Goal: Information Seeking & Learning: Learn about a topic

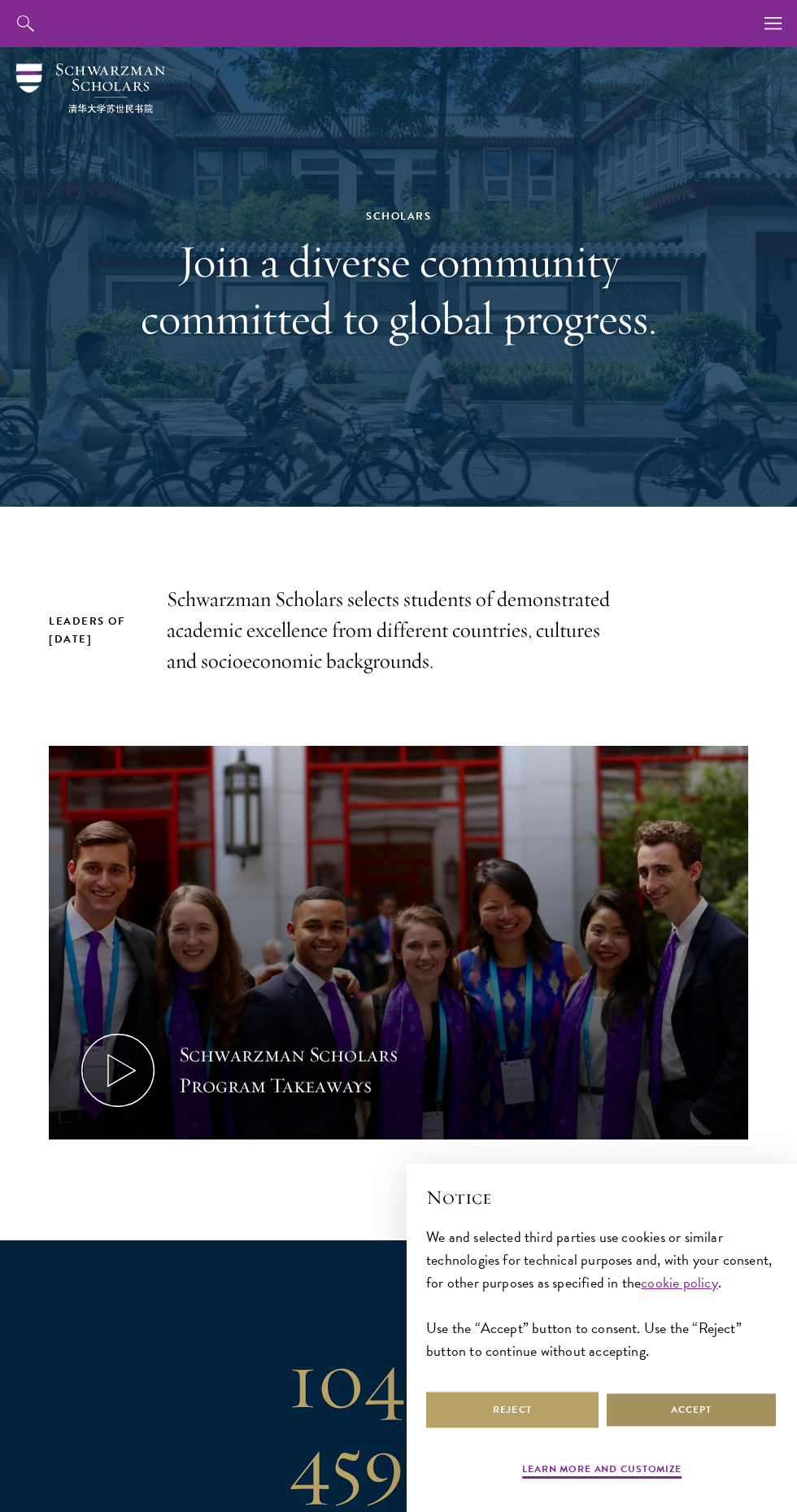
click at [664, 1419] on button "Accept" at bounding box center [692, 1410] width 172 height 37
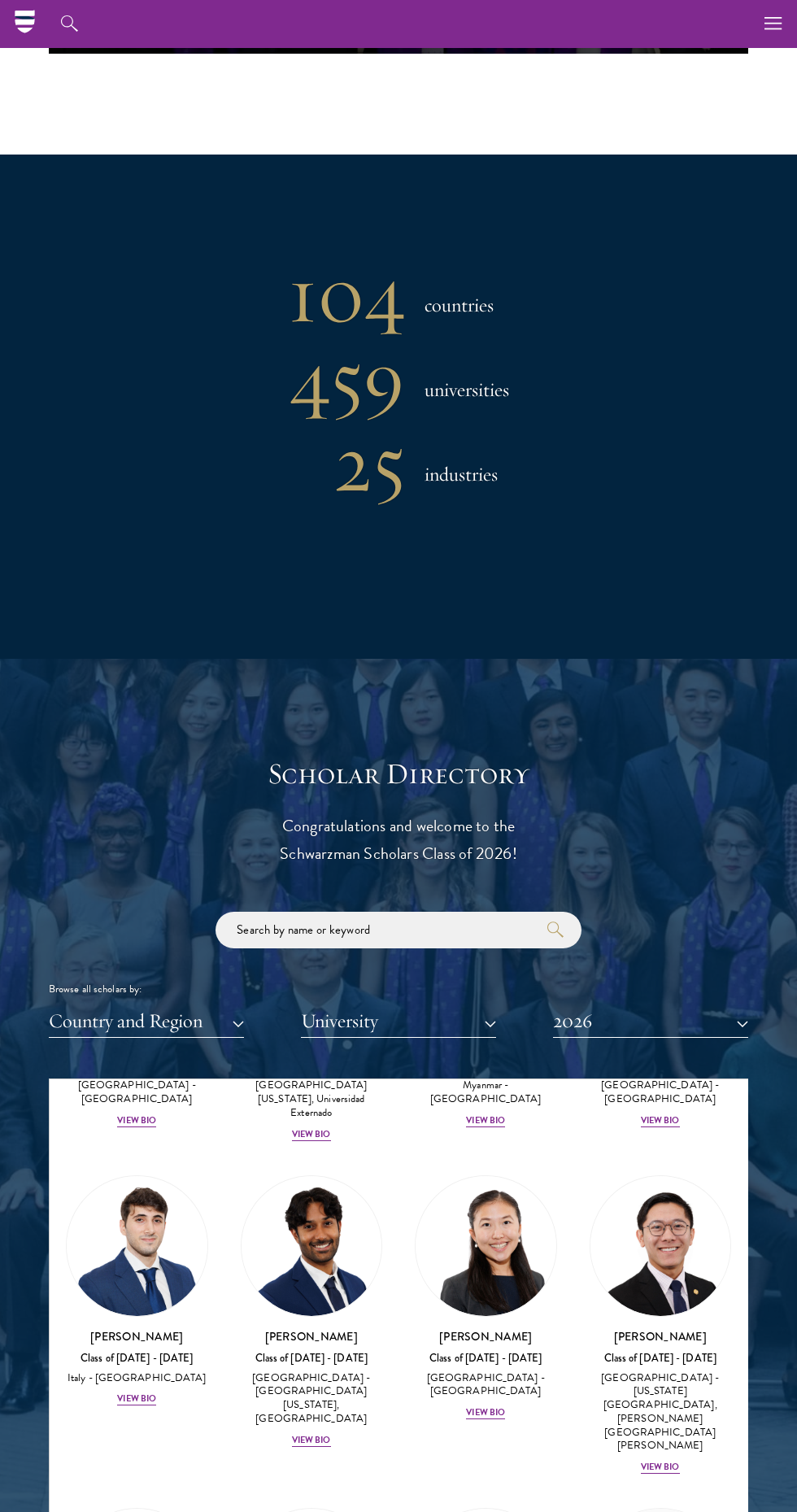
scroll to position [7286, 0]
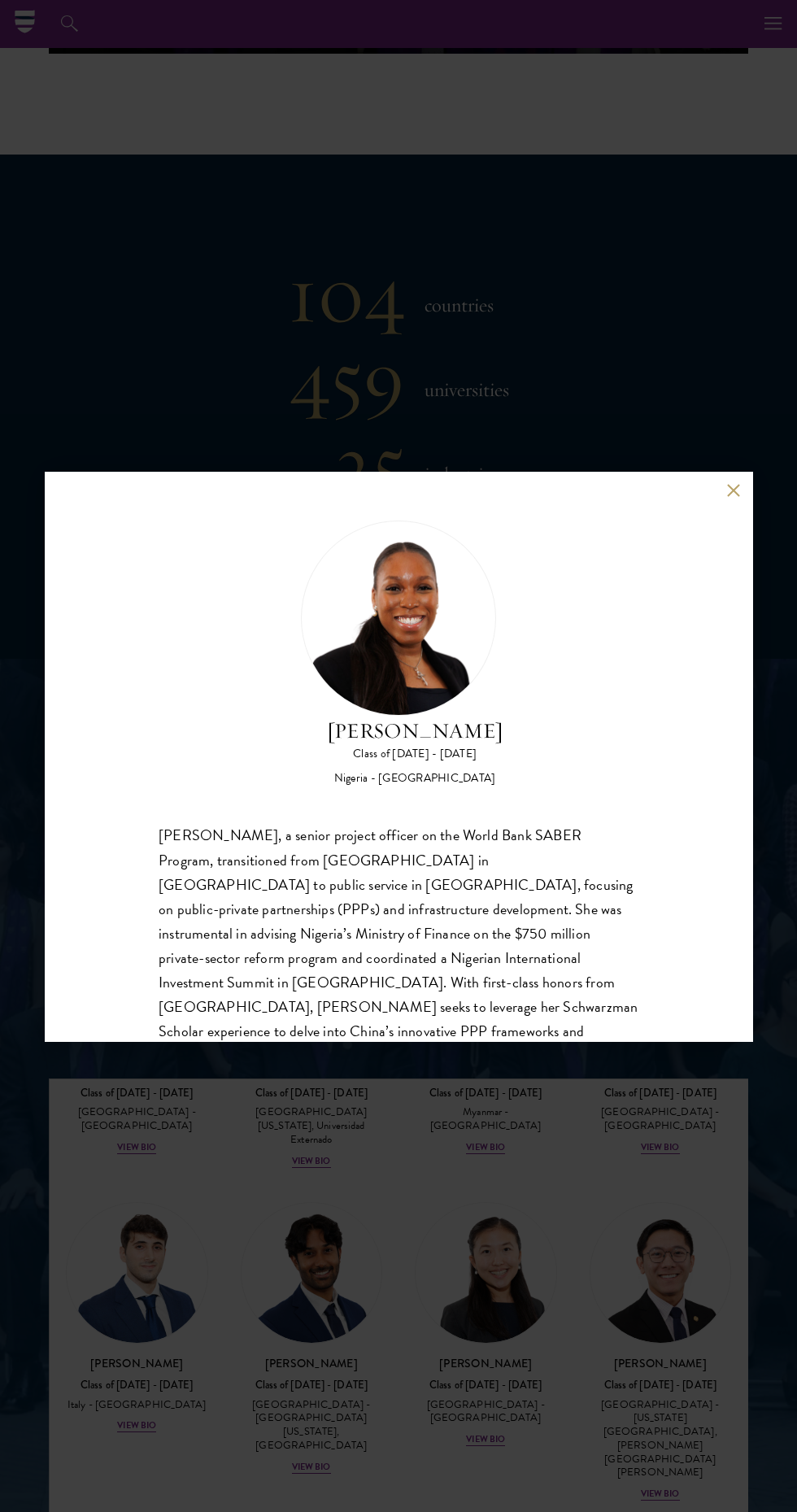
scroll to position [1064, 0]
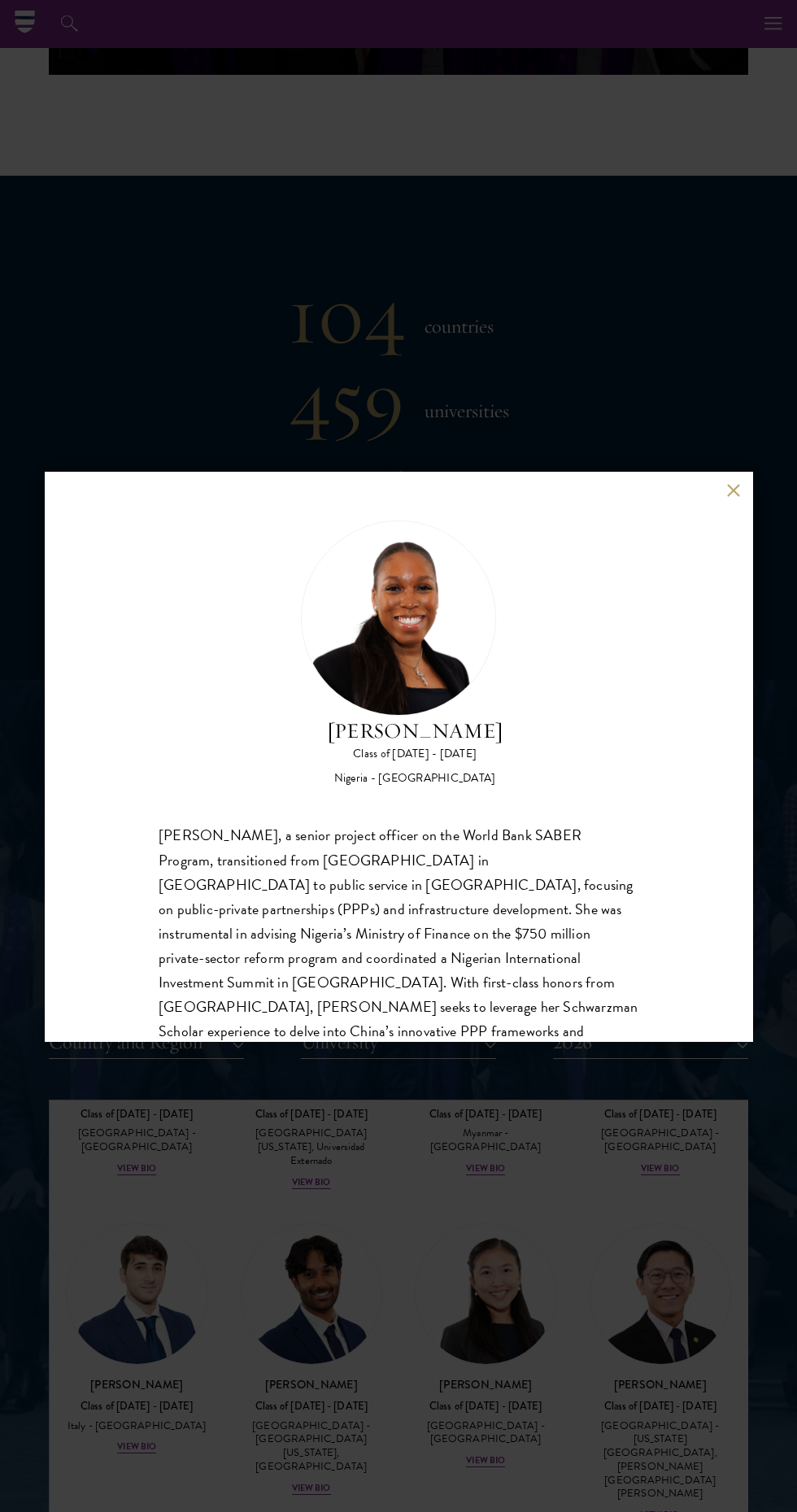
click at [733, 497] on button at bounding box center [733, 491] width 14 height 14
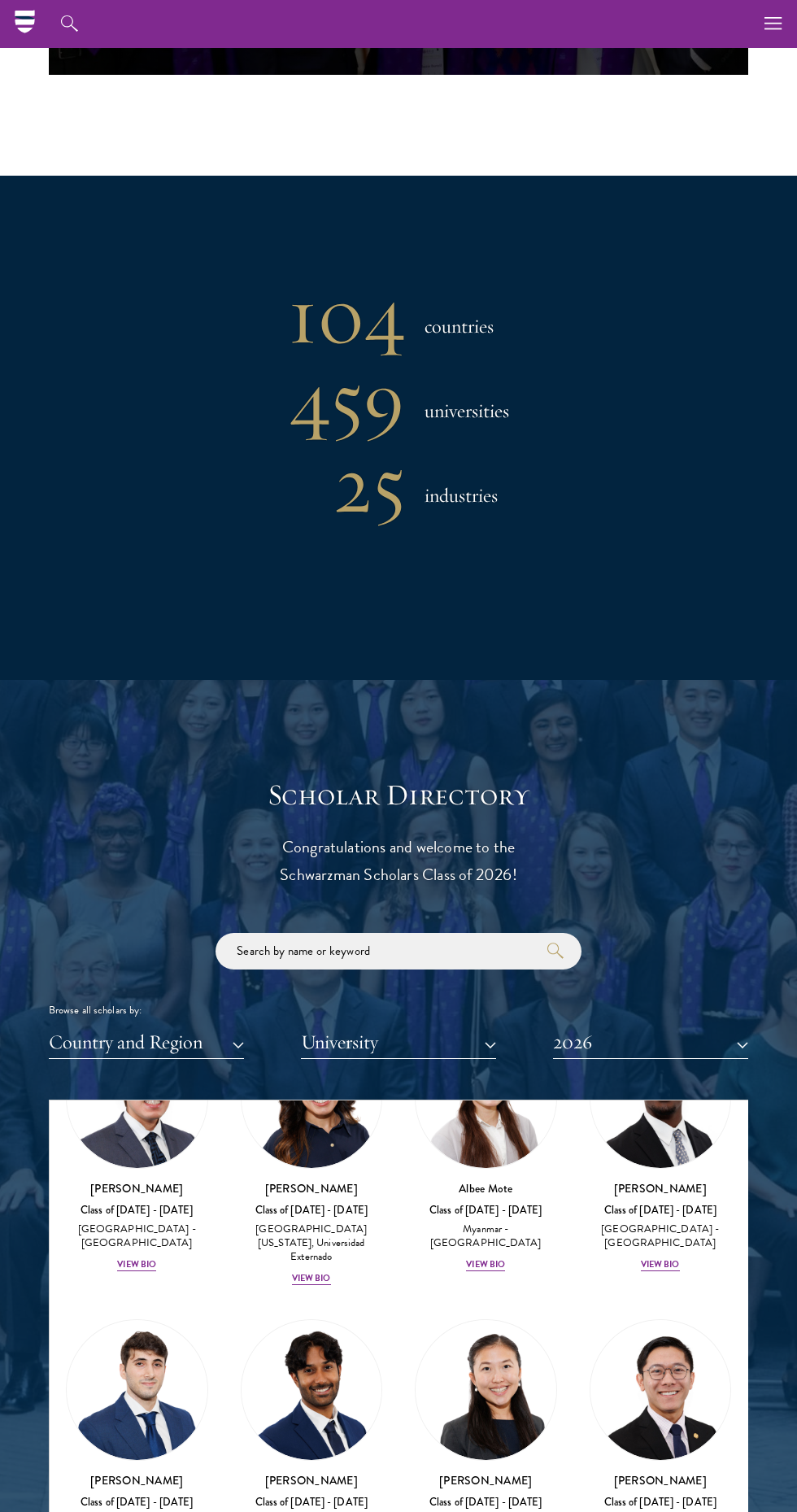
scroll to position [7186, 0]
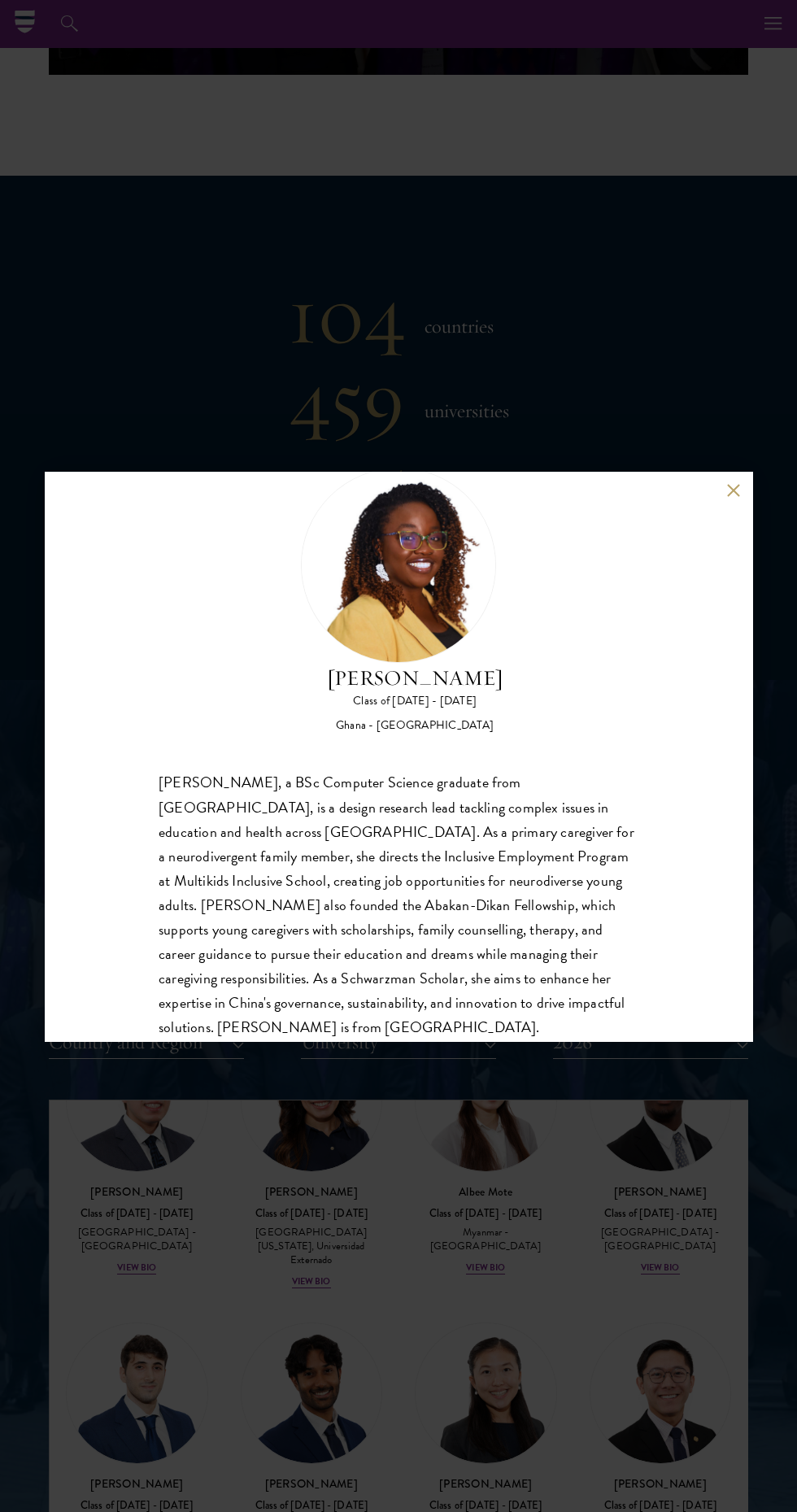
scroll to position [76, 0]
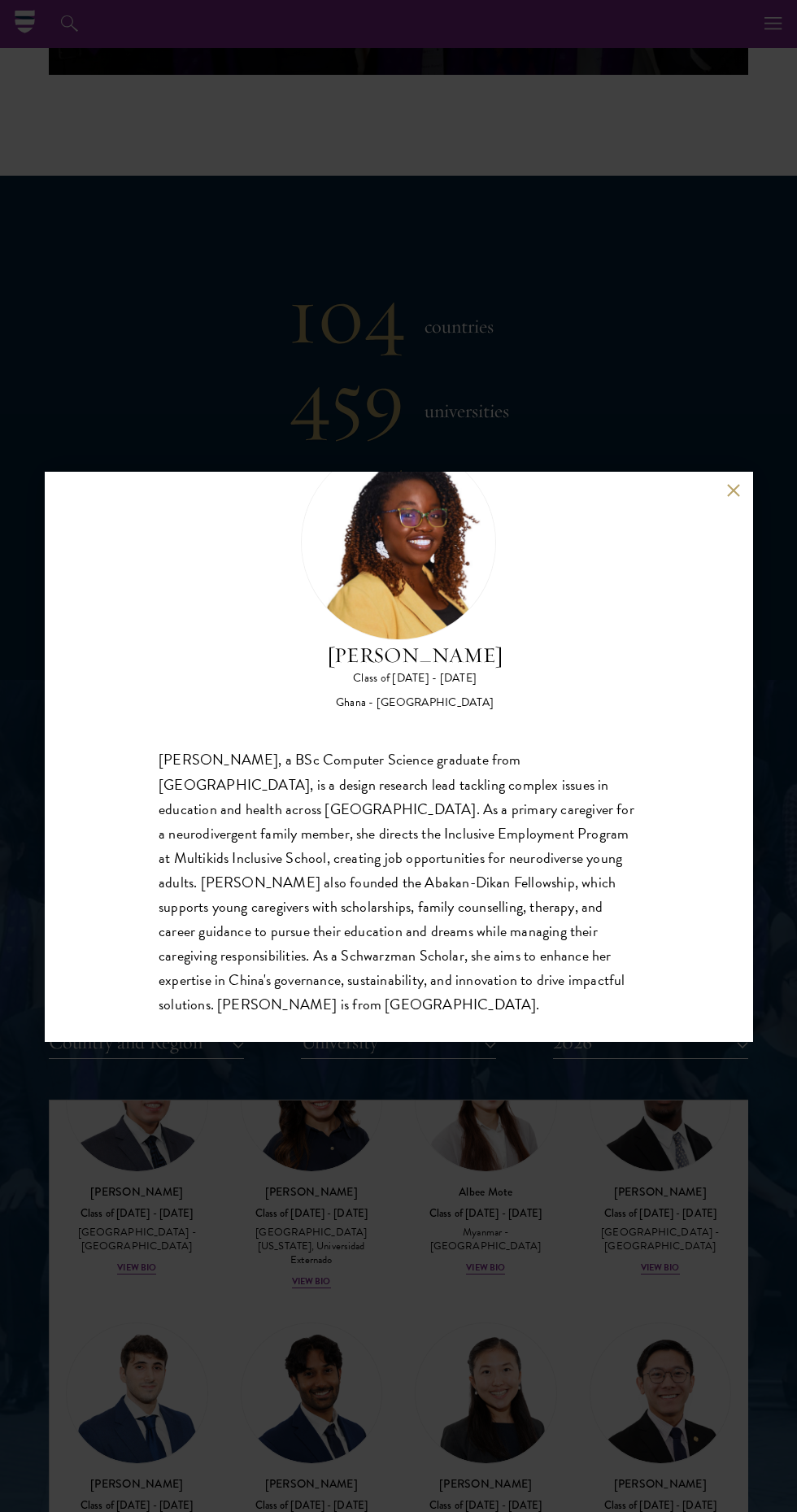
click at [733, 497] on button at bounding box center [733, 491] width 14 height 14
